Goal: Transaction & Acquisition: Obtain resource

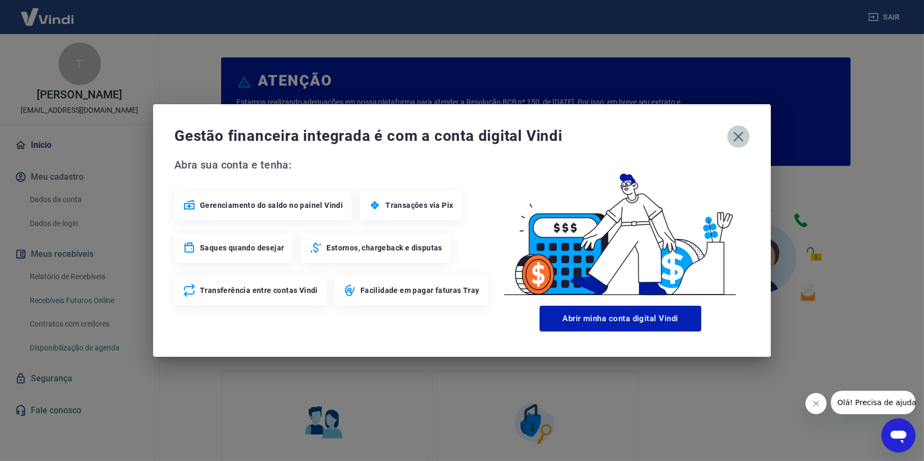
click at [744, 130] on icon "button" at bounding box center [738, 136] width 17 height 17
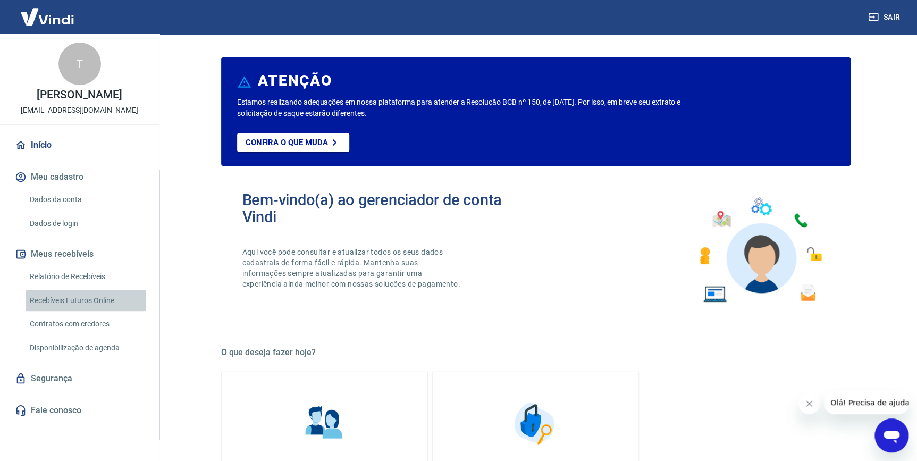
click at [123, 298] on link "Recebíveis Futuros Online" at bounding box center [86, 301] width 121 height 22
click at [118, 276] on link "Relatório de Recebíveis" at bounding box center [86, 277] width 121 height 22
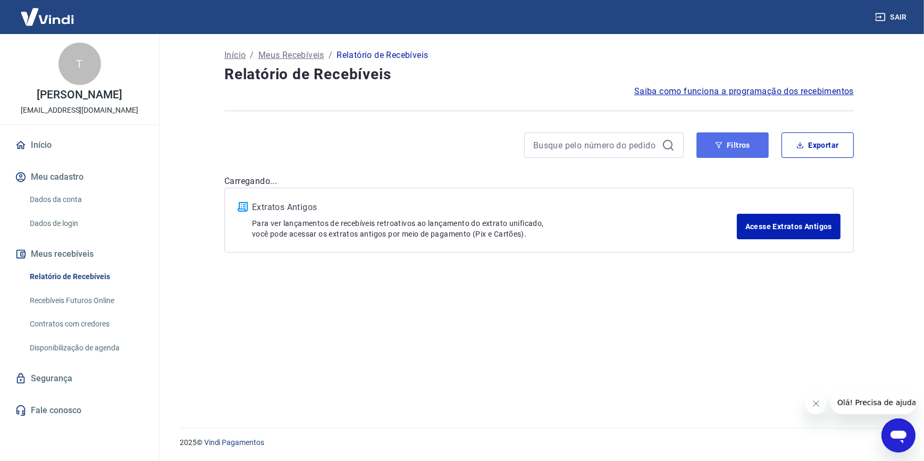
click at [745, 155] on button "Filtros" at bounding box center [732, 145] width 72 height 26
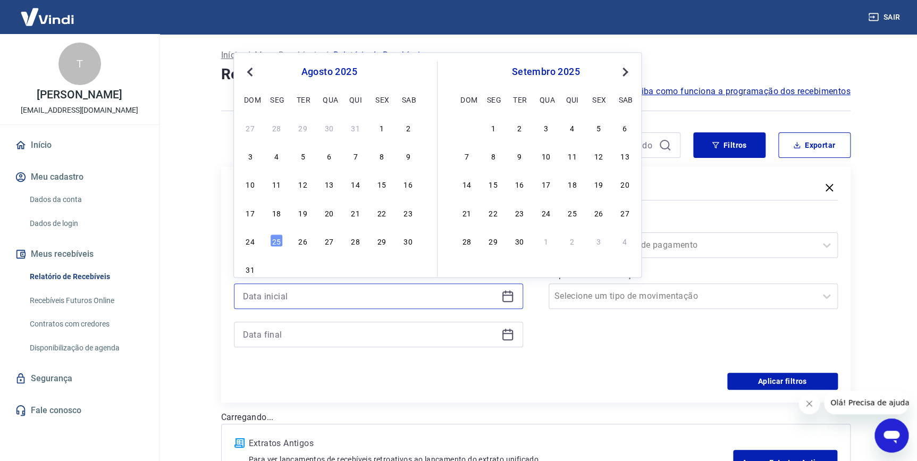
click at [418, 302] on input at bounding box center [370, 296] width 254 height 16
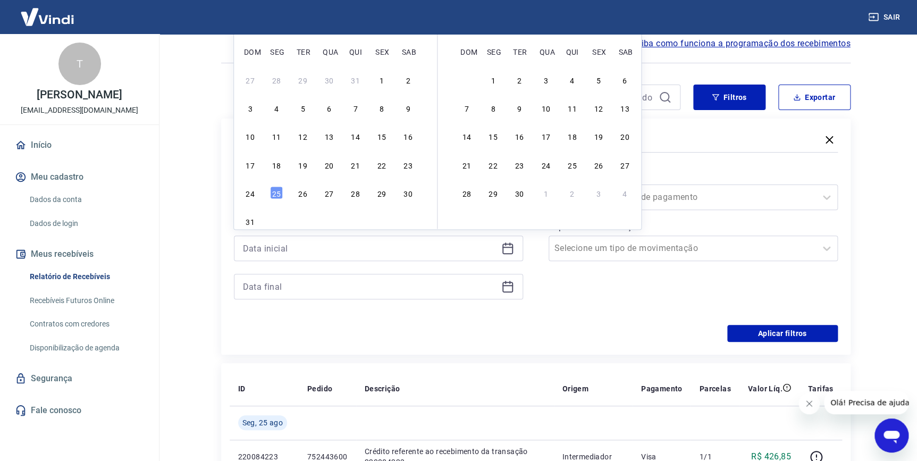
drag, startPoint x: 377, startPoint y: 166, endPoint x: 331, endPoint y: 283, distance: 126.1
click at [377, 166] on div "22" at bounding box center [381, 164] width 13 height 13
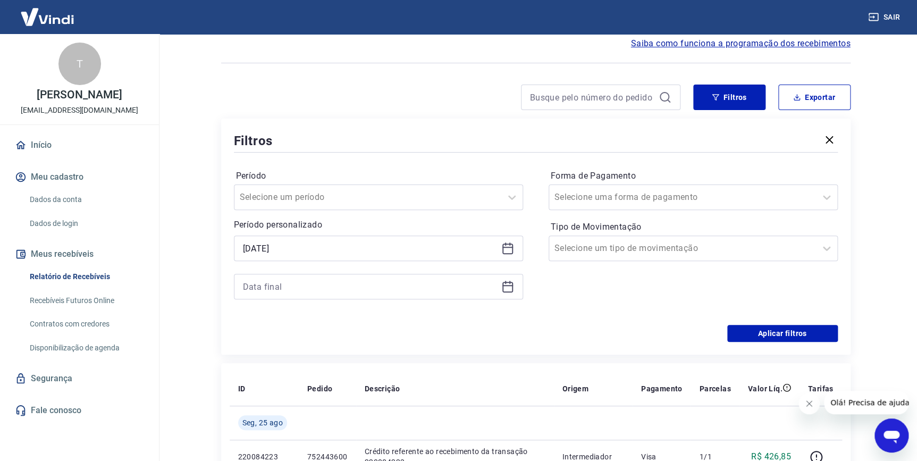
type input "[DATE]"
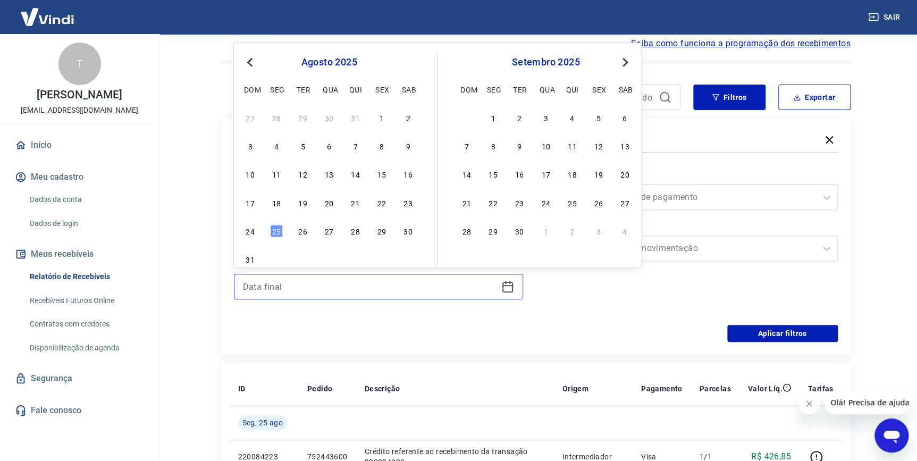
click at [353, 292] on input at bounding box center [370, 287] width 254 height 16
click at [250, 228] on div "24" at bounding box center [250, 230] width 13 height 13
type input "[DATE]"
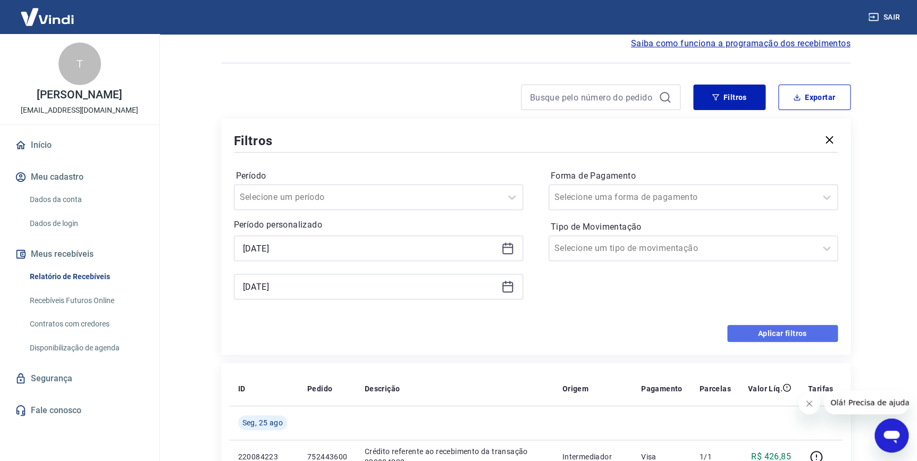
click at [780, 332] on button "Aplicar filtros" at bounding box center [782, 333] width 111 height 17
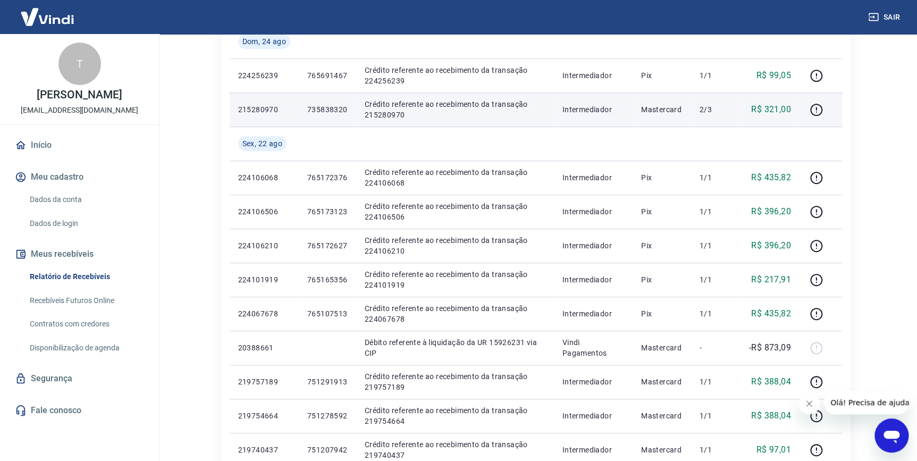
scroll to position [48, 0]
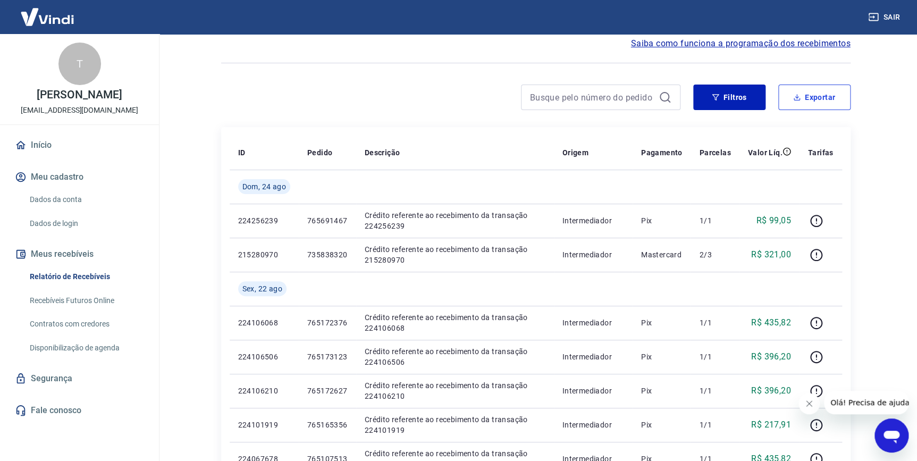
click at [800, 95] on icon "button" at bounding box center [796, 97] width 7 height 7
type input "[DATE]"
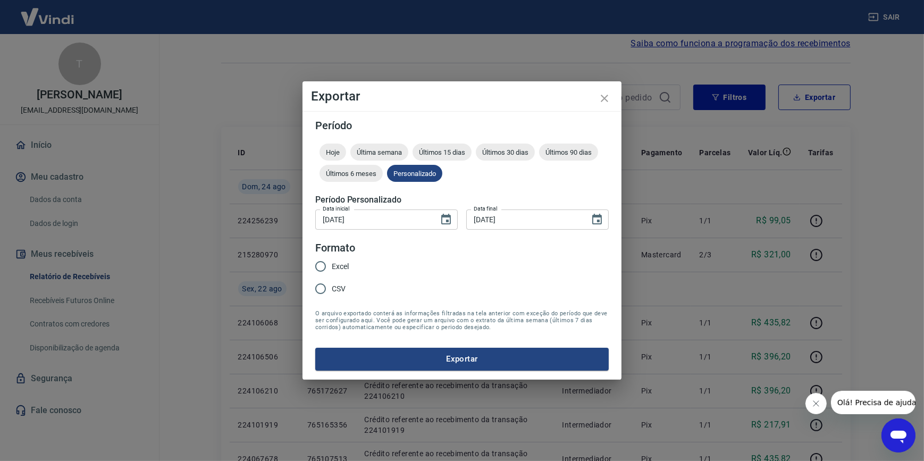
click at [335, 273] on label "Excel" at bounding box center [328, 266] width 39 height 22
click at [332, 273] on input "Excel" at bounding box center [320, 266] width 22 height 22
radio input "true"
click at [395, 364] on button "Exportar" at bounding box center [461, 359] width 293 height 22
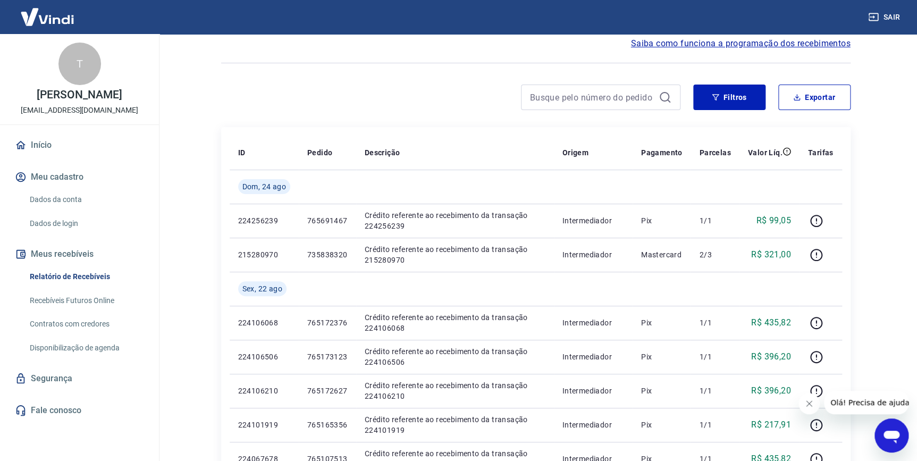
click at [90, 296] on link "Recebíveis Futuros Online" at bounding box center [86, 301] width 121 height 22
